Goal: Navigation & Orientation: Find specific page/section

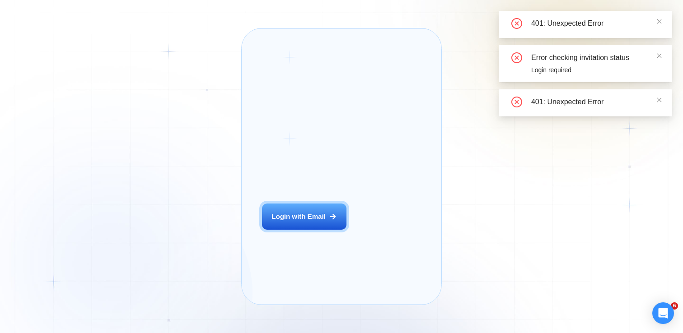
click at [179, 14] on div "Login ‍ Welcome to GigRadar. AI Business Manager for Agencies Login with Email …" at bounding box center [341, 166] width 683 height 333
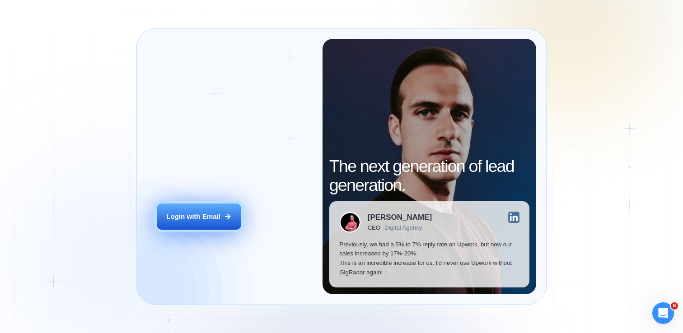
click at [208, 216] on div "Login with Email" at bounding box center [193, 216] width 54 height 9
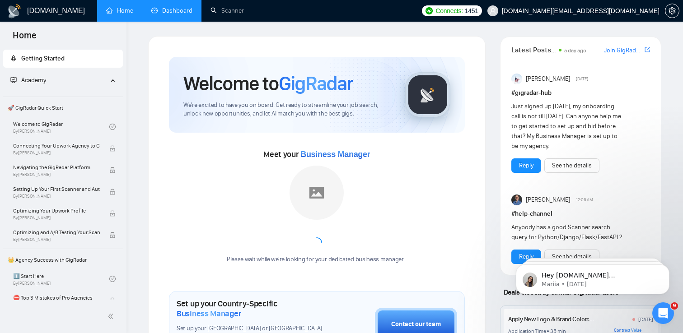
click at [163, 8] on link "Dashboard" at bounding box center [171, 11] width 41 height 8
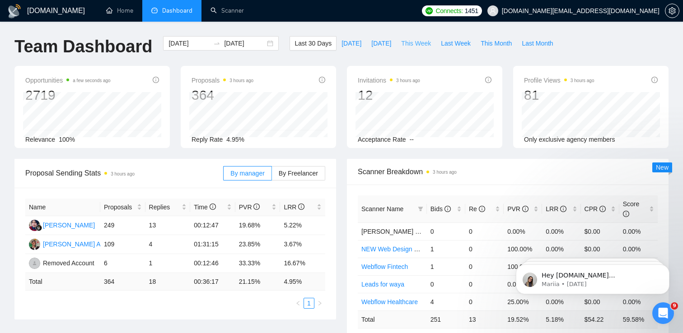
click at [418, 42] on span "This Week" at bounding box center [416, 43] width 30 height 10
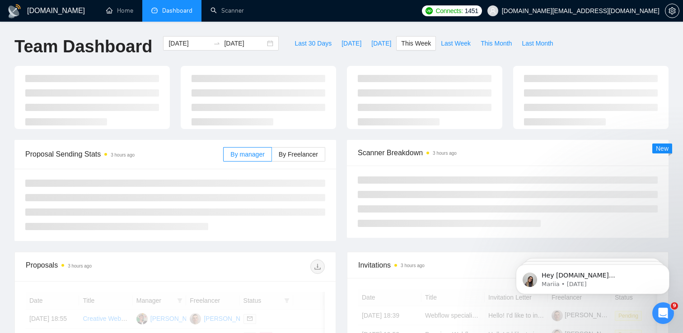
type input "[DATE]"
